Goal: Task Accomplishment & Management: Use online tool/utility

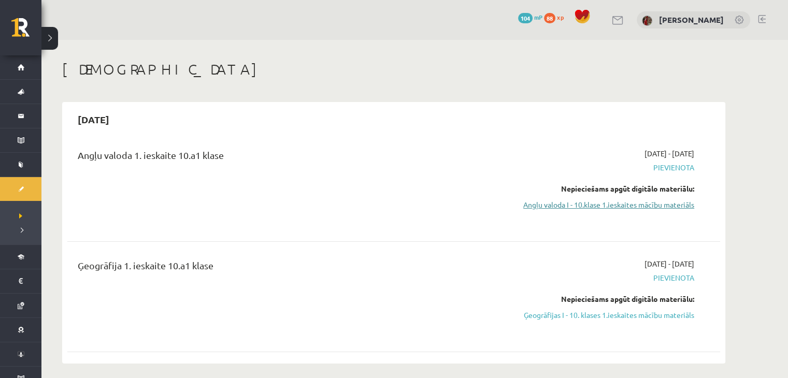
click at [672, 203] on link "Angļu valoda I - 10.klase 1.ieskaites mācību materiāls" at bounding box center [596, 204] width 195 height 11
click at [546, 204] on link "Angļu valoda I - 10.klase 1.ieskaites mācību materiāls" at bounding box center [596, 204] width 195 height 11
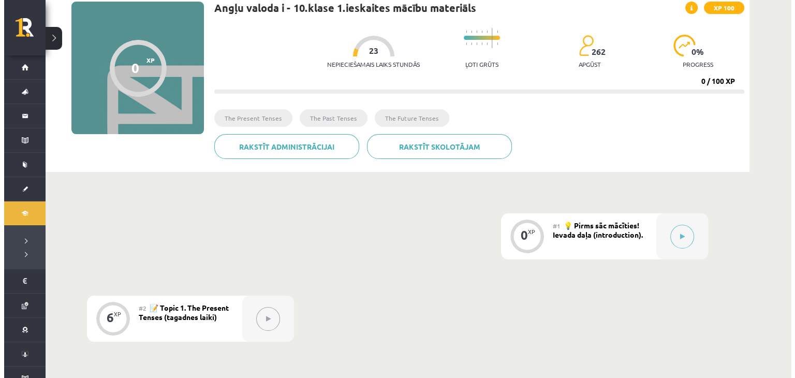
scroll to position [104, 0]
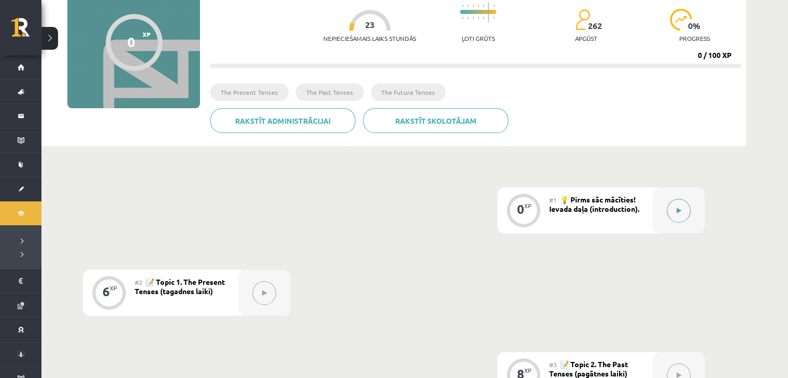
click at [667, 207] on button at bounding box center [678, 211] width 24 height 24
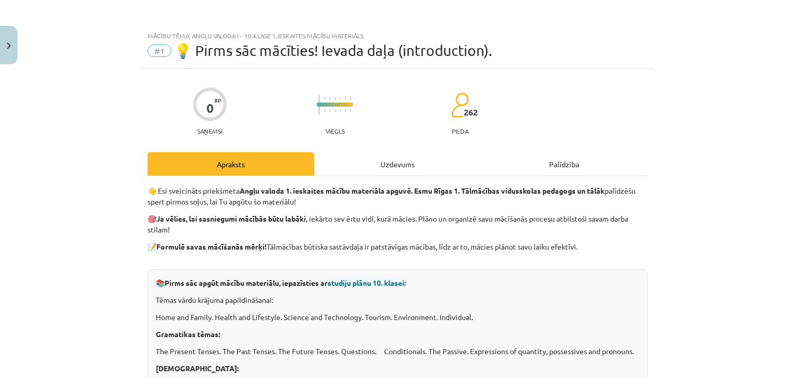
scroll to position [52, 0]
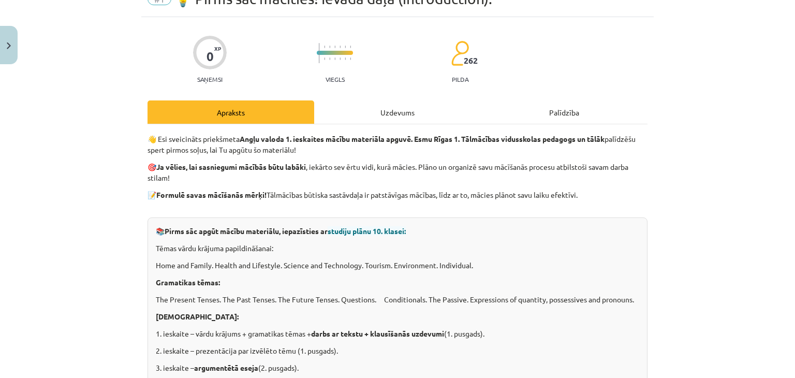
click at [371, 231] on span "studiju plānu 10. klasei:" at bounding box center [367, 230] width 78 height 9
click at [401, 227] on span "studiju plānu 10. klasei:" at bounding box center [367, 230] width 78 height 9
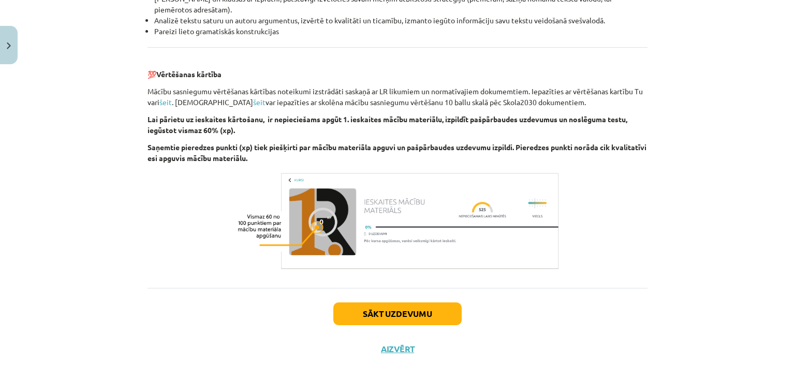
scroll to position [1178, 0]
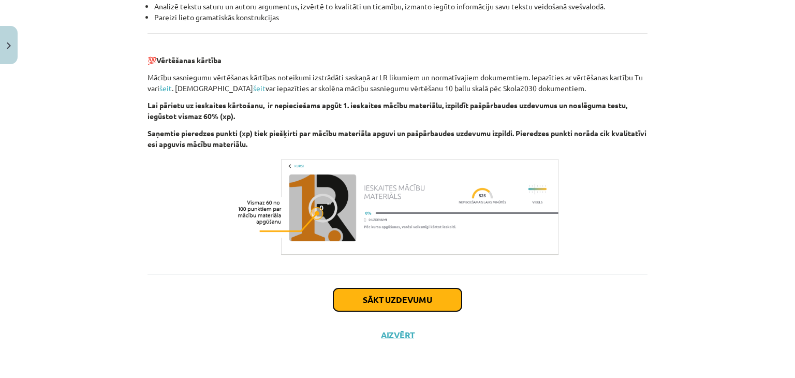
click at [410, 299] on button "Sākt uzdevumu" at bounding box center [397, 299] width 128 height 23
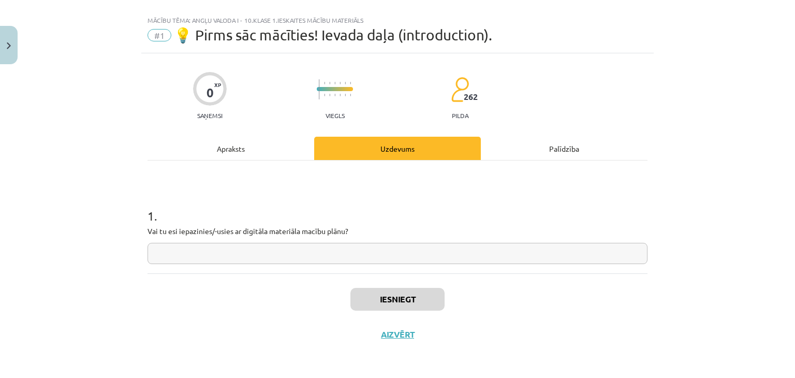
scroll to position [15, 0]
click at [418, 264] on input "text" at bounding box center [398, 253] width 500 height 21
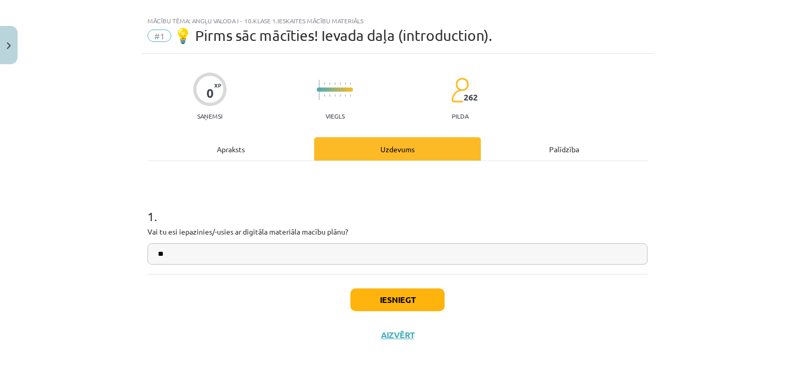
type input "**"
click at [376, 299] on button "Iesniegt" at bounding box center [398, 299] width 94 height 23
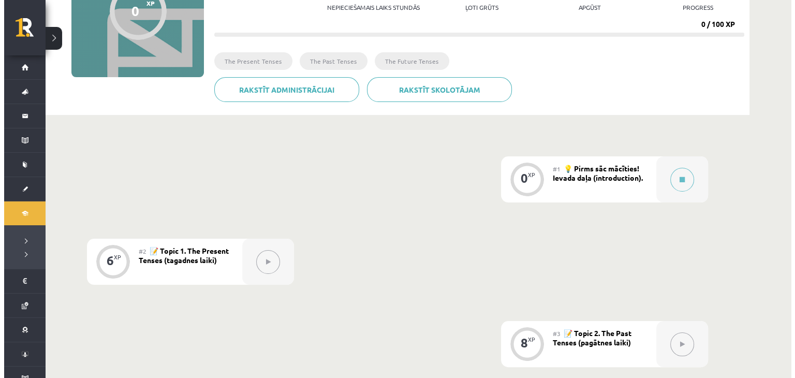
scroll to position [207, 0]
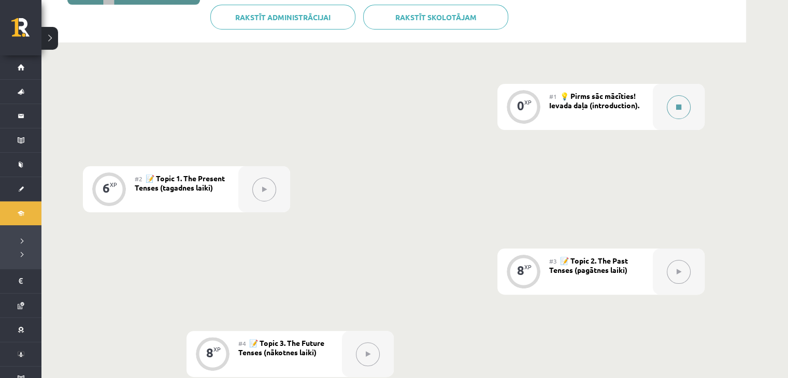
click at [671, 109] on button at bounding box center [678, 107] width 24 height 24
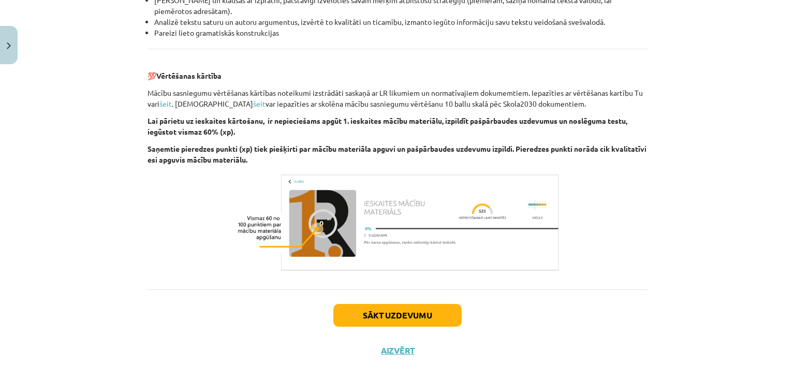
scroll to position [1178, 0]
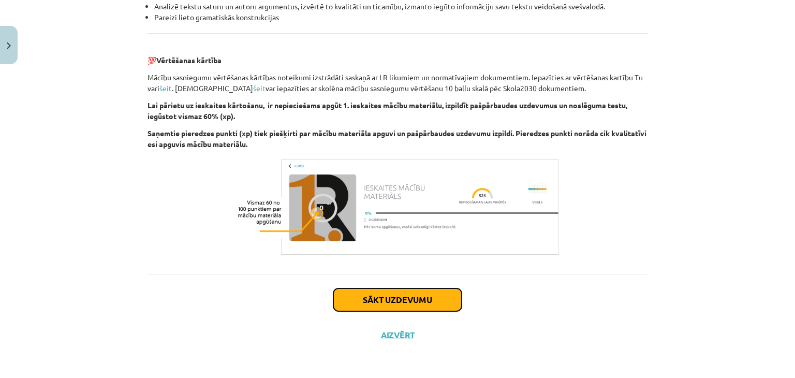
click at [390, 304] on button "Sākt uzdevumu" at bounding box center [397, 299] width 128 height 23
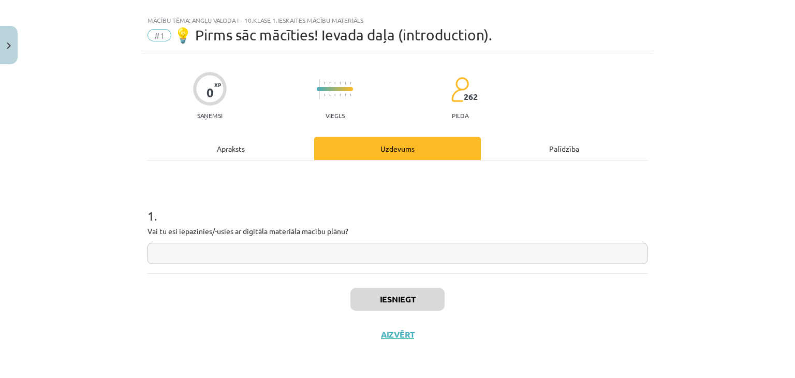
scroll to position [15, 0]
click at [394, 256] on input "text" at bounding box center [398, 253] width 500 height 21
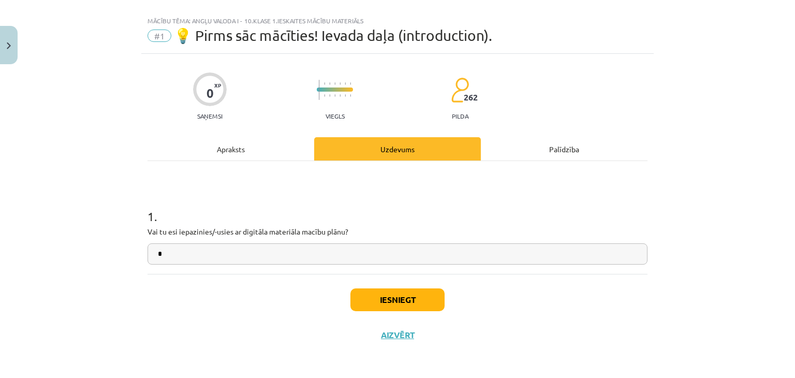
type input "*"
click at [416, 293] on button "Iesniegt" at bounding box center [398, 299] width 94 height 23
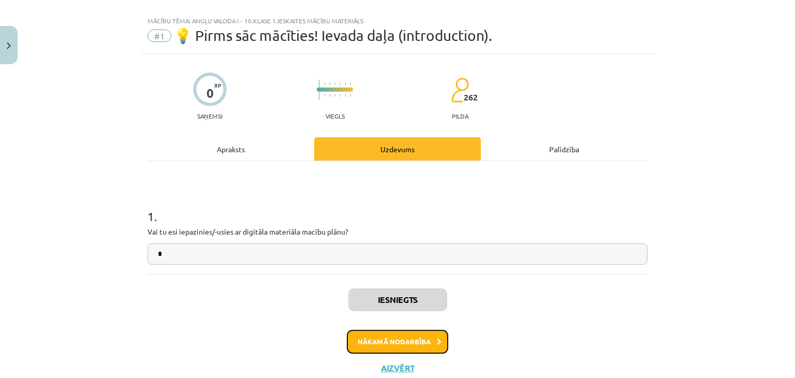
click at [435, 333] on button "Nākamā nodarbība" at bounding box center [397, 342] width 101 height 24
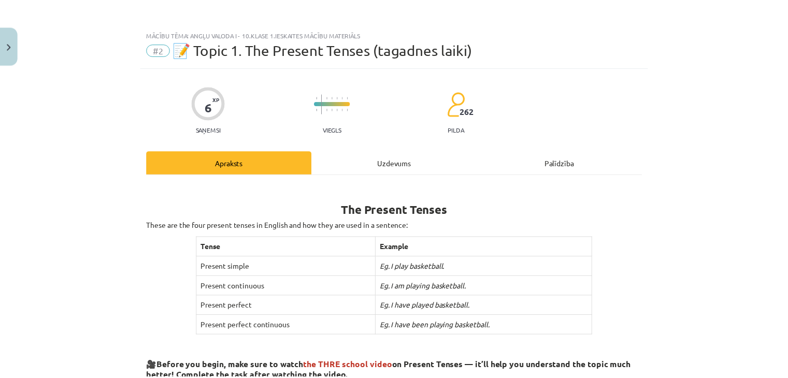
scroll to position [0, 0]
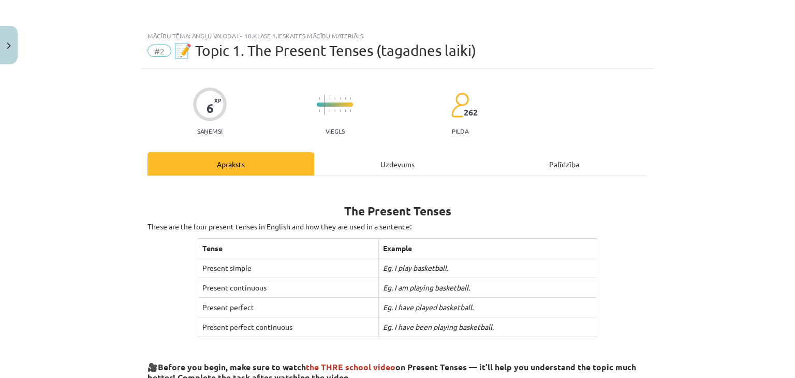
click at [567, 160] on div "Palīdzība" at bounding box center [564, 163] width 167 height 23
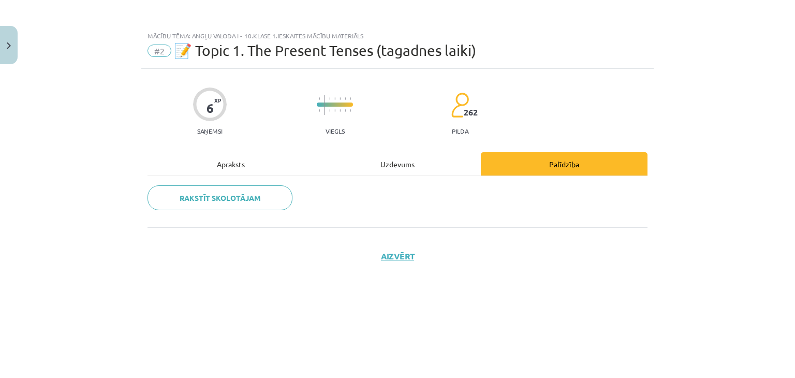
click at [237, 156] on div "Apraksts" at bounding box center [231, 163] width 167 height 23
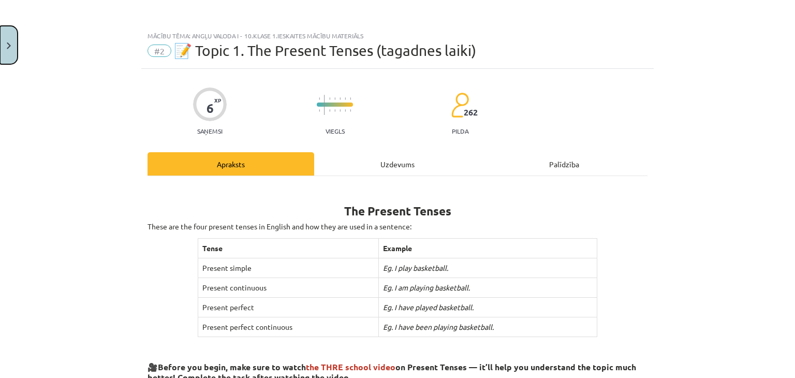
click at [15, 44] on button "Close" at bounding box center [9, 45] width 18 height 38
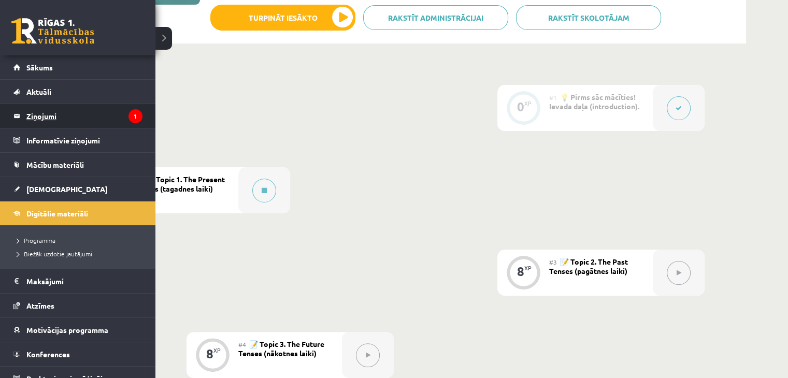
click at [67, 119] on legend "Ziņojumi 1" at bounding box center [84, 116] width 116 height 24
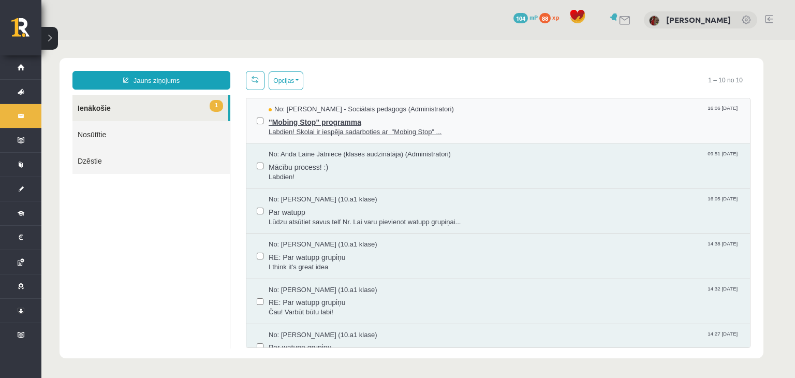
click at [357, 134] on span "Labdien! Skolai ir iespēja sadarboties ar "Mobing Stop" ..." at bounding box center [504, 132] width 471 height 10
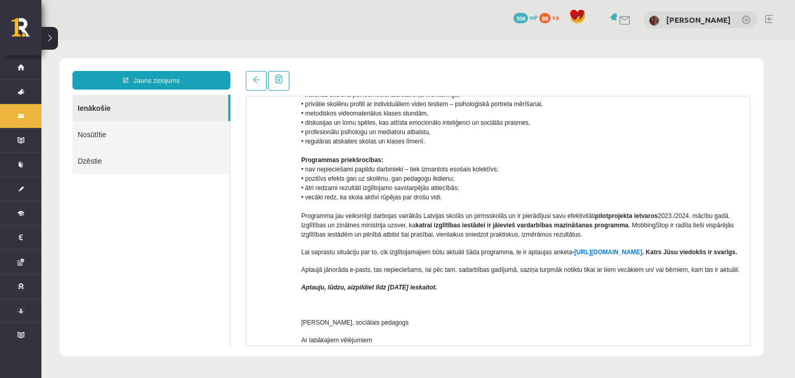
scroll to position [155, 0]
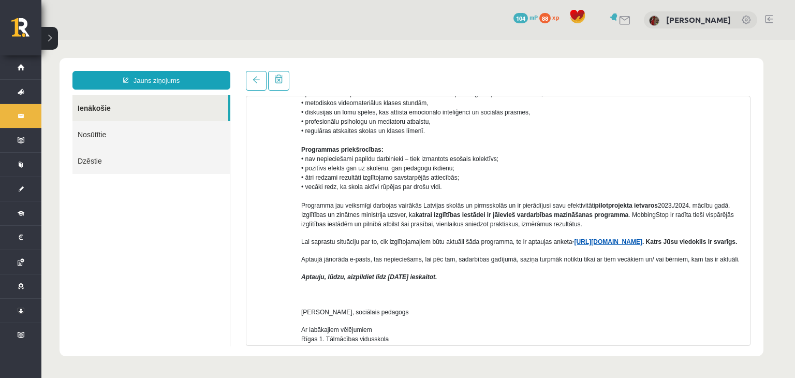
click at [624, 241] on link "https://forms.gle/7MhE2q1y46F54uuf6" at bounding box center [609, 241] width 68 height 7
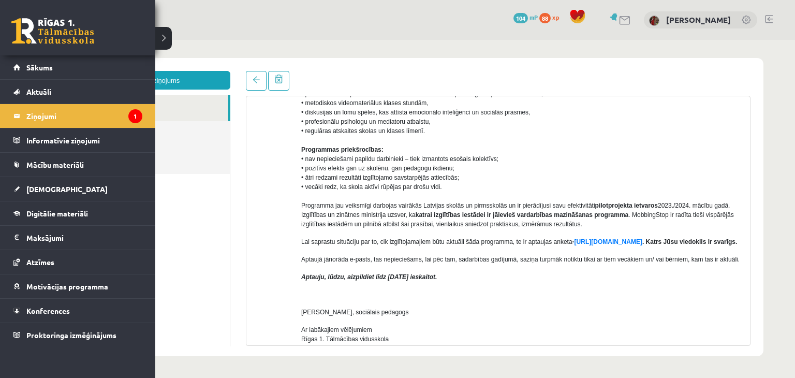
click at [28, 19] on link at bounding box center [52, 31] width 83 height 26
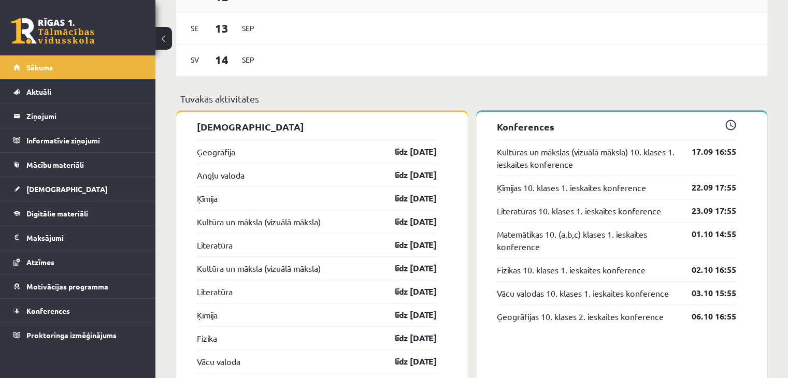
scroll to position [880, 0]
